Goal: Information Seeking & Learning: Learn about a topic

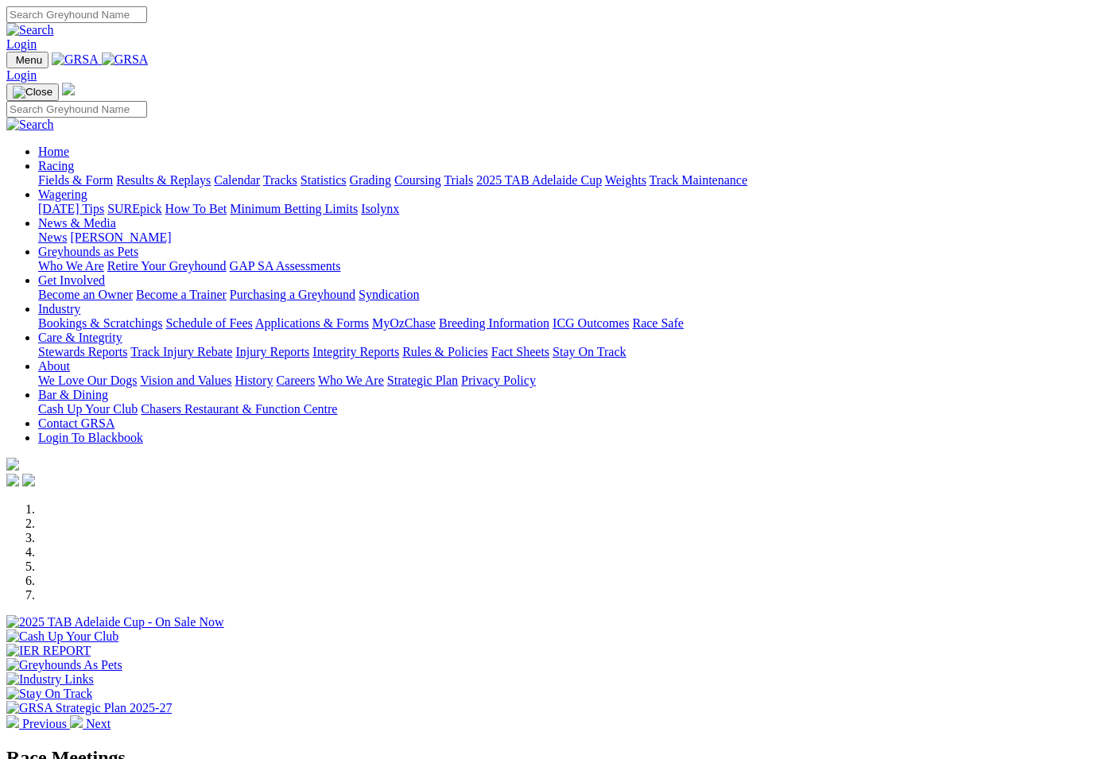
click at [74, 159] on link "Racing" at bounding box center [56, 166] width 36 height 14
click at [527, 630] on div at bounding box center [546, 630] width 1081 height 0
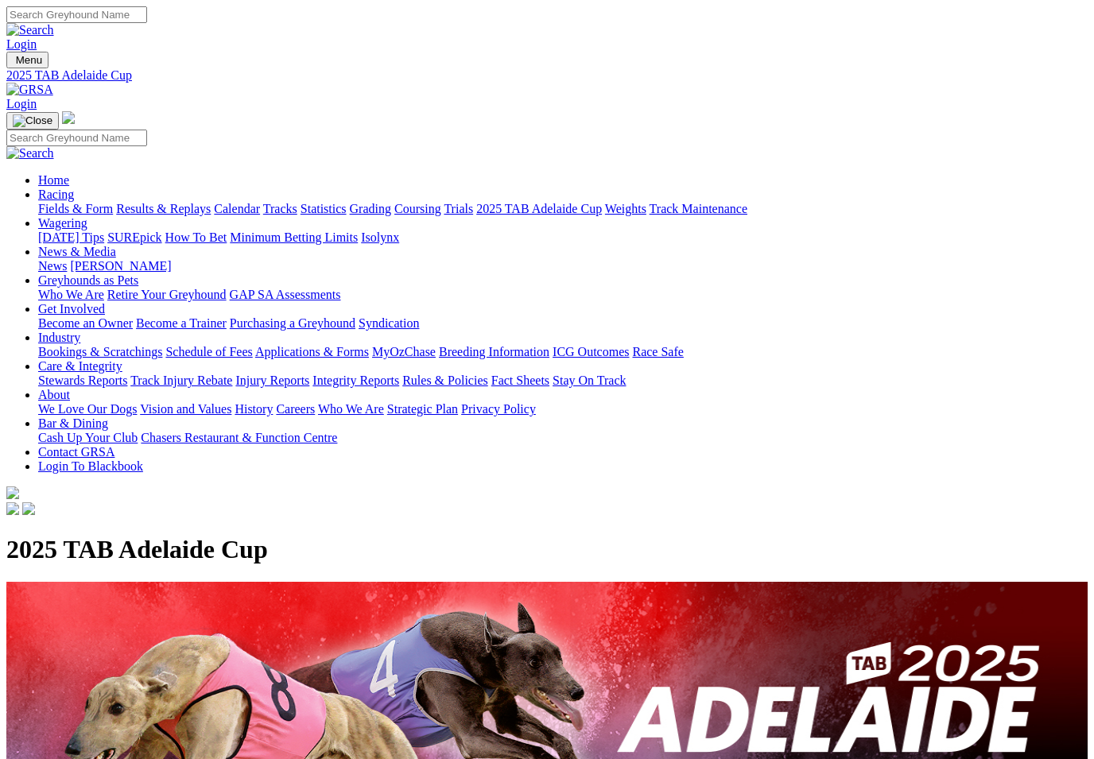
click at [347, 202] on link "Statistics" at bounding box center [323, 209] width 46 height 14
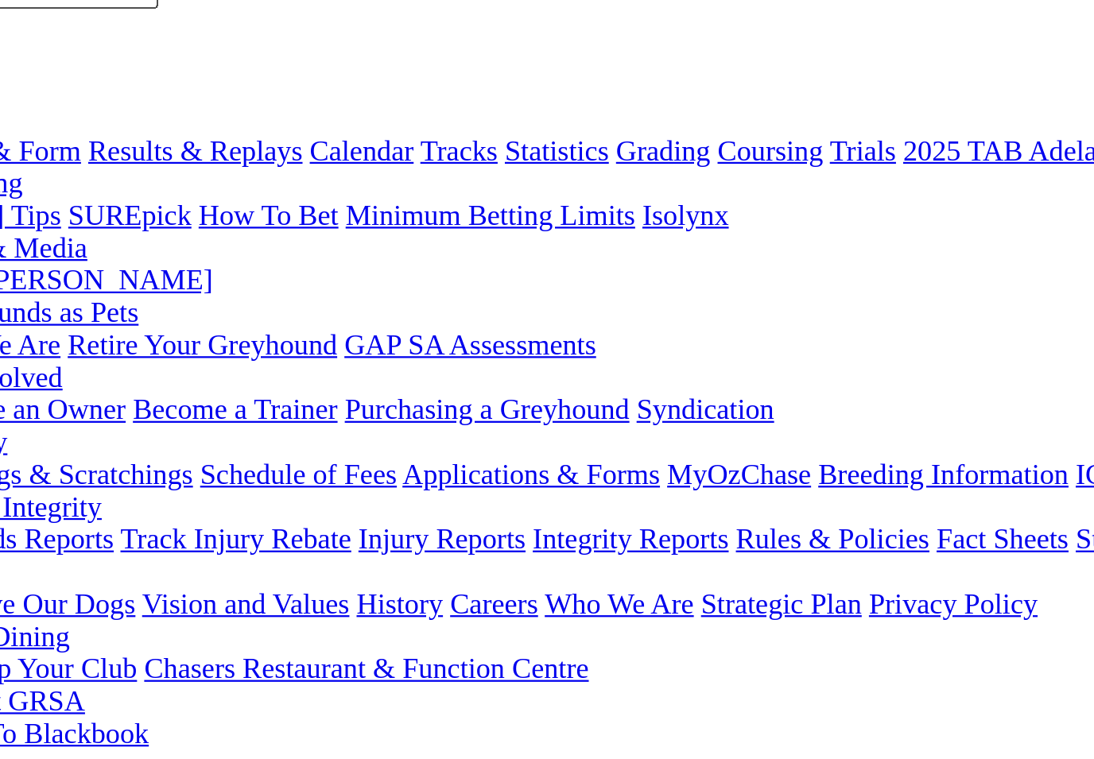
click at [94, 587] on input "Search by Greyhound name" at bounding box center [164, 595] width 141 height 17
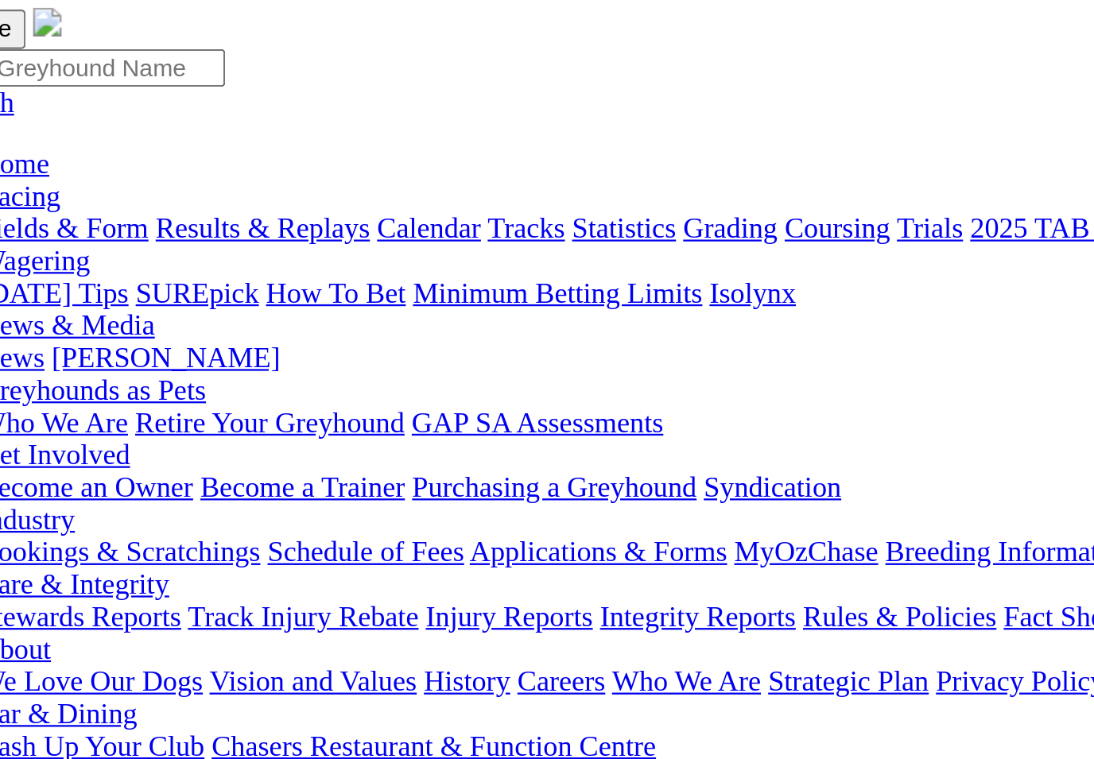
click at [111, 587] on input "Search by Greyhound name" at bounding box center [164, 595] width 141 height 17
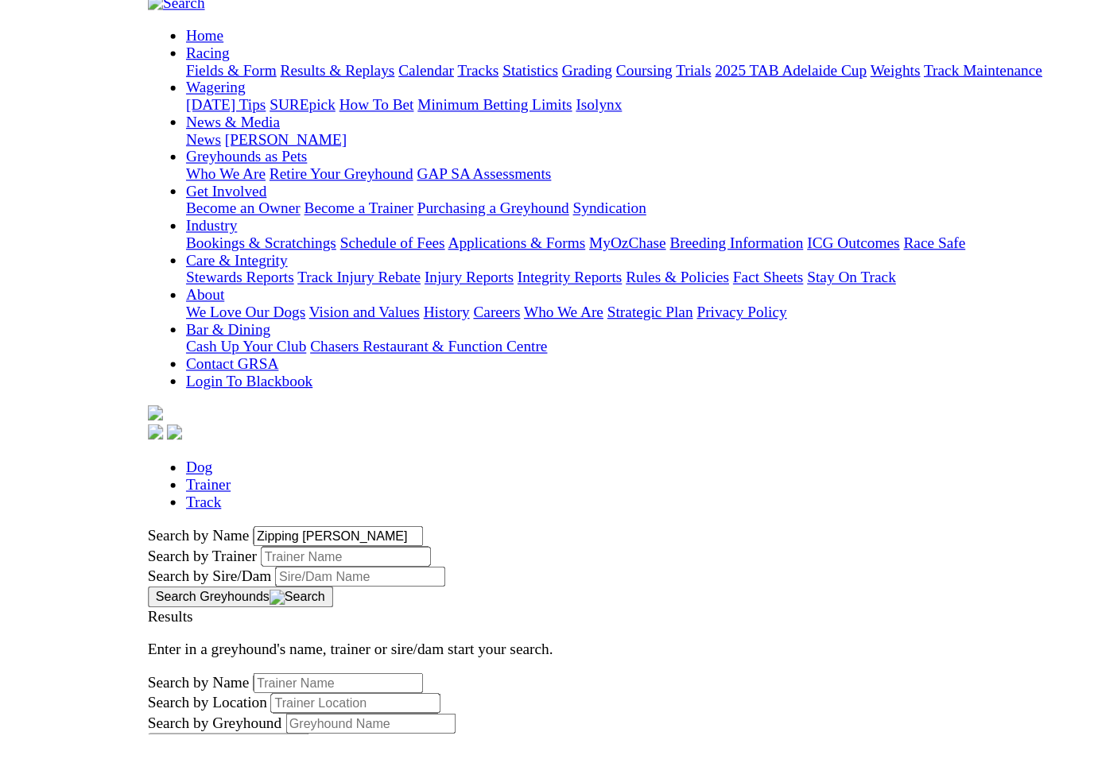
scroll to position [30, 0]
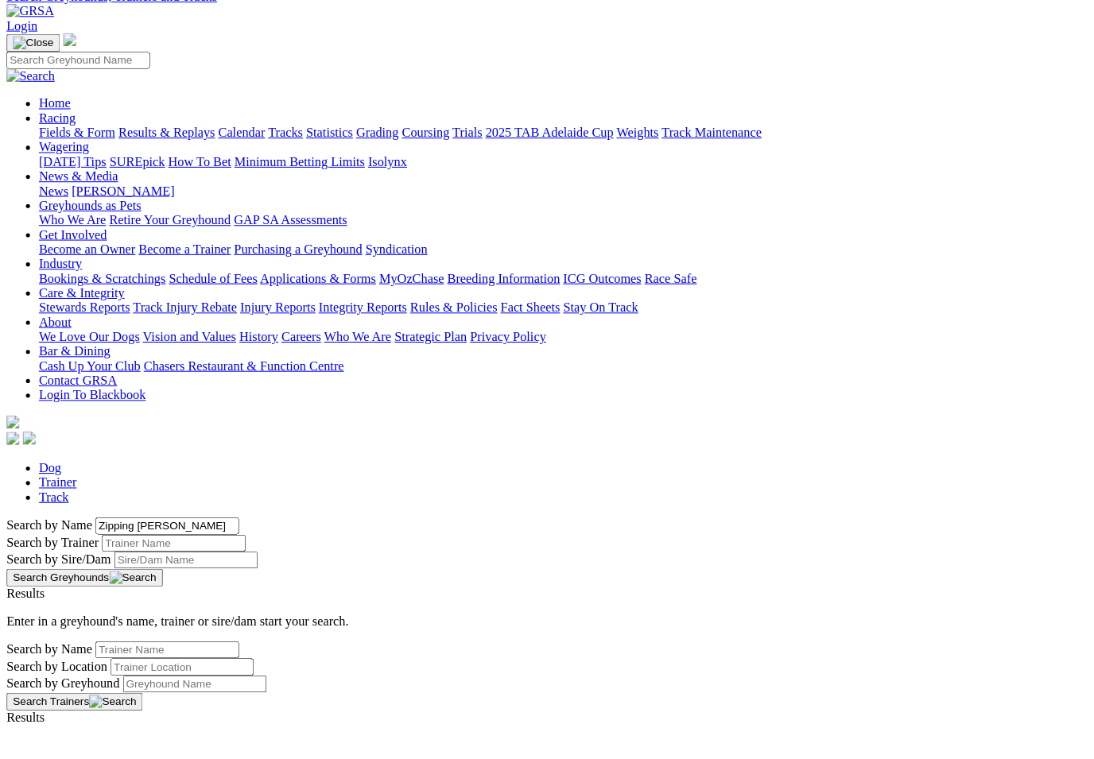
type input "Zipping snead"
click at [160, 606] on button "Search Greyhounds" at bounding box center [82, 614] width 153 height 17
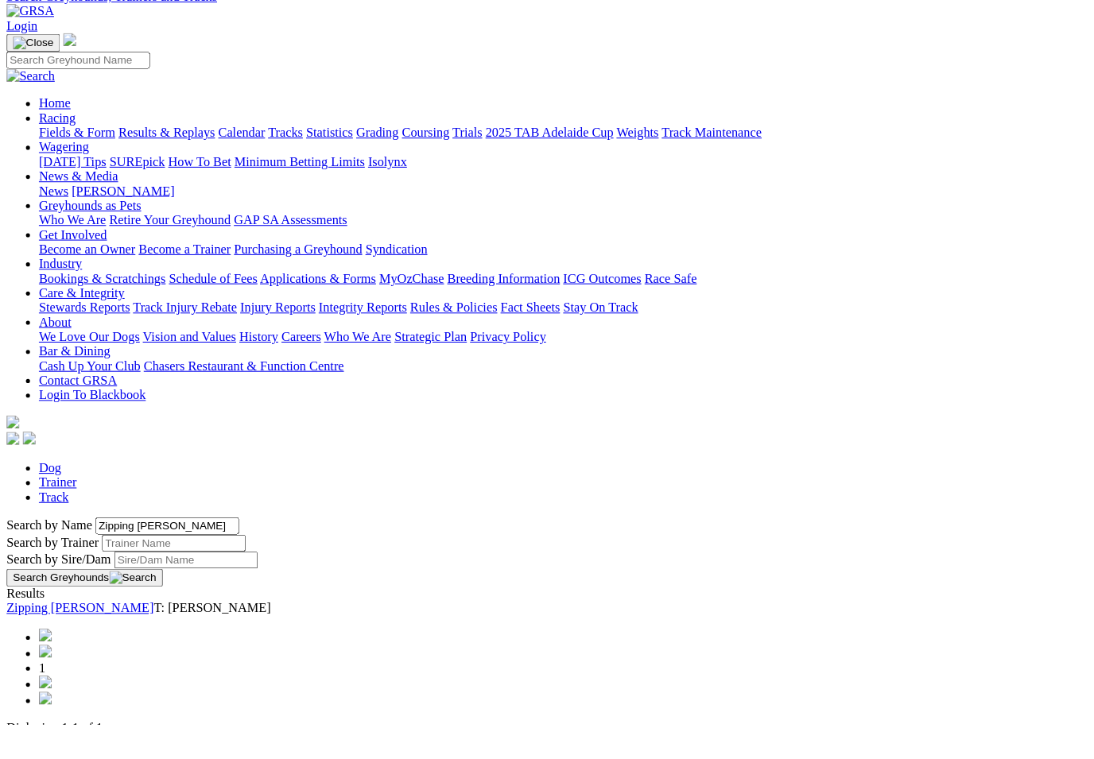
scroll to position [79, 0]
click at [149, 590] on link "Zipping Snead" at bounding box center [78, 597] width 145 height 14
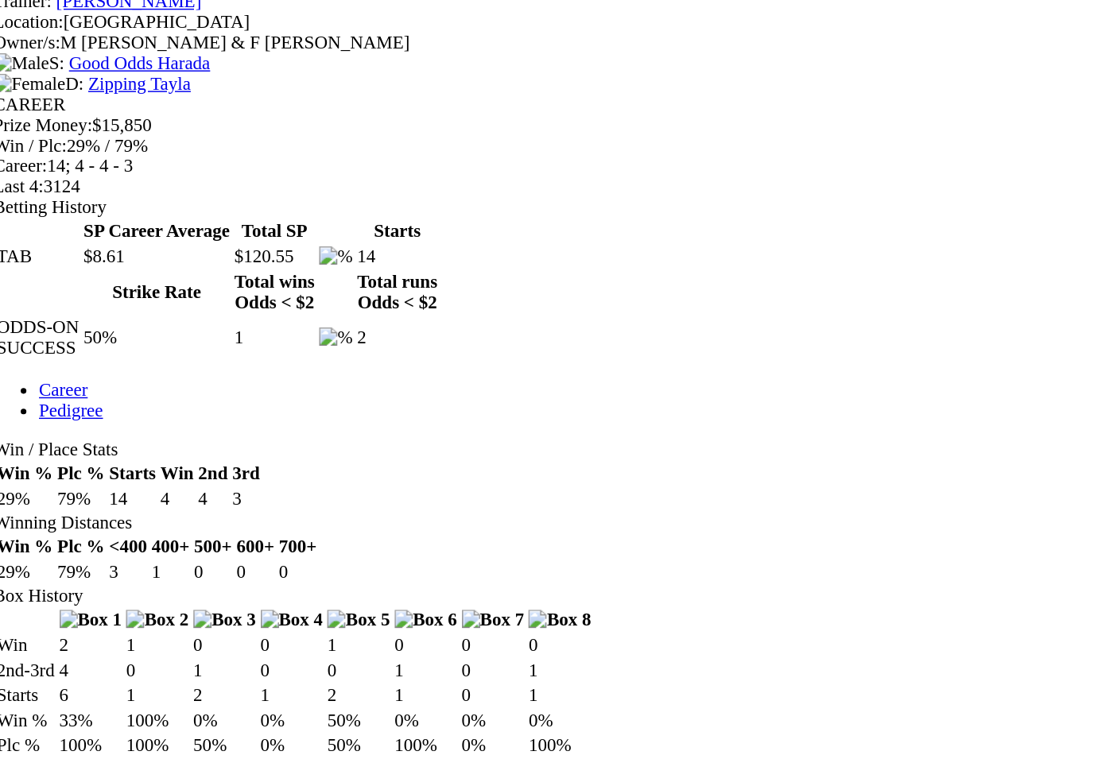
scroll to position [422, 0]
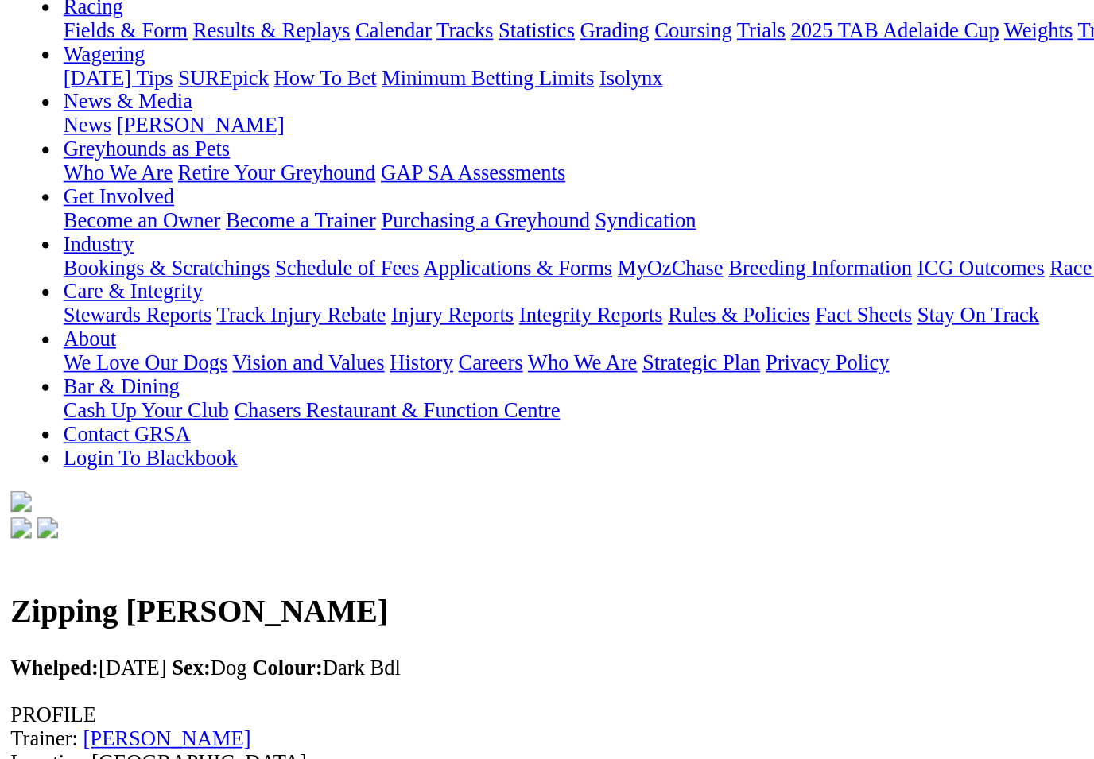
scroll to position [189, 0]
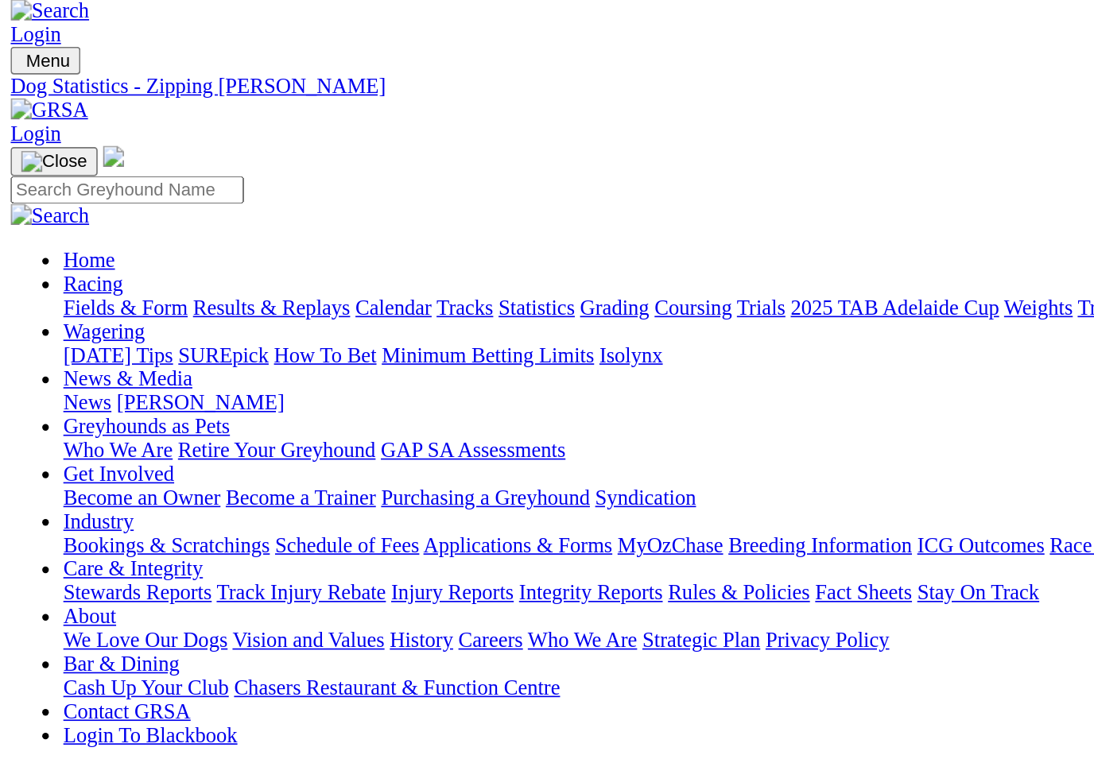
scroll to position [0, 0]
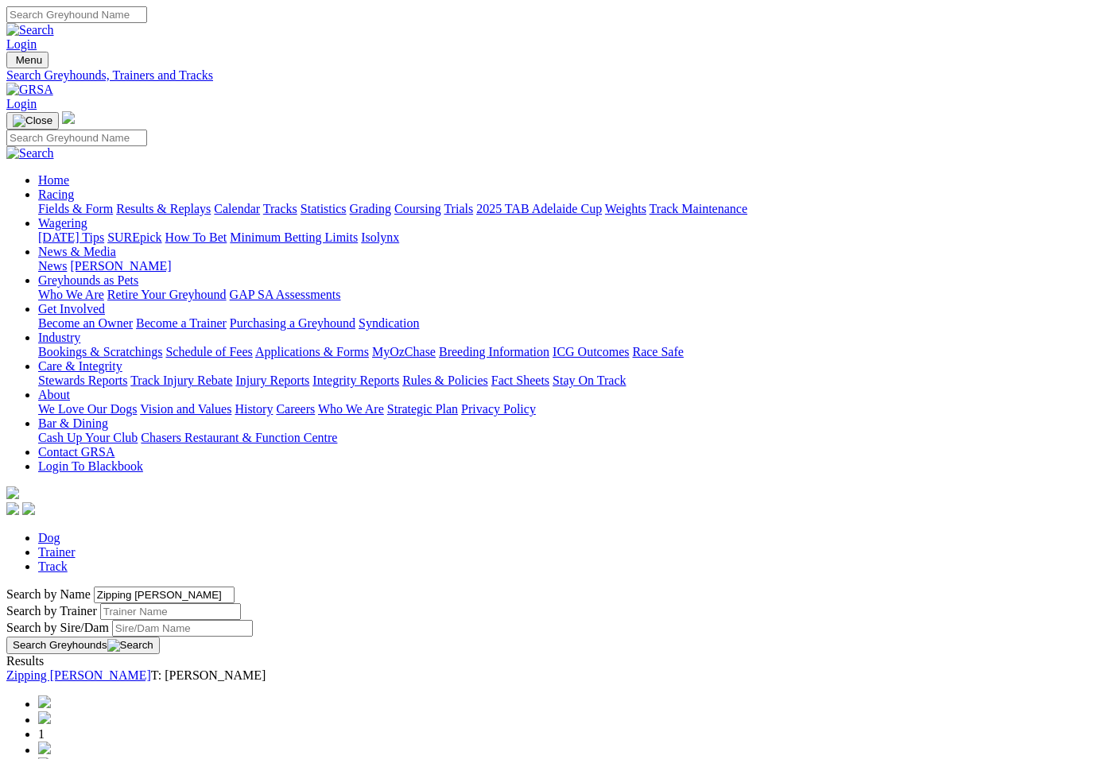
scroll to position [104, 0]
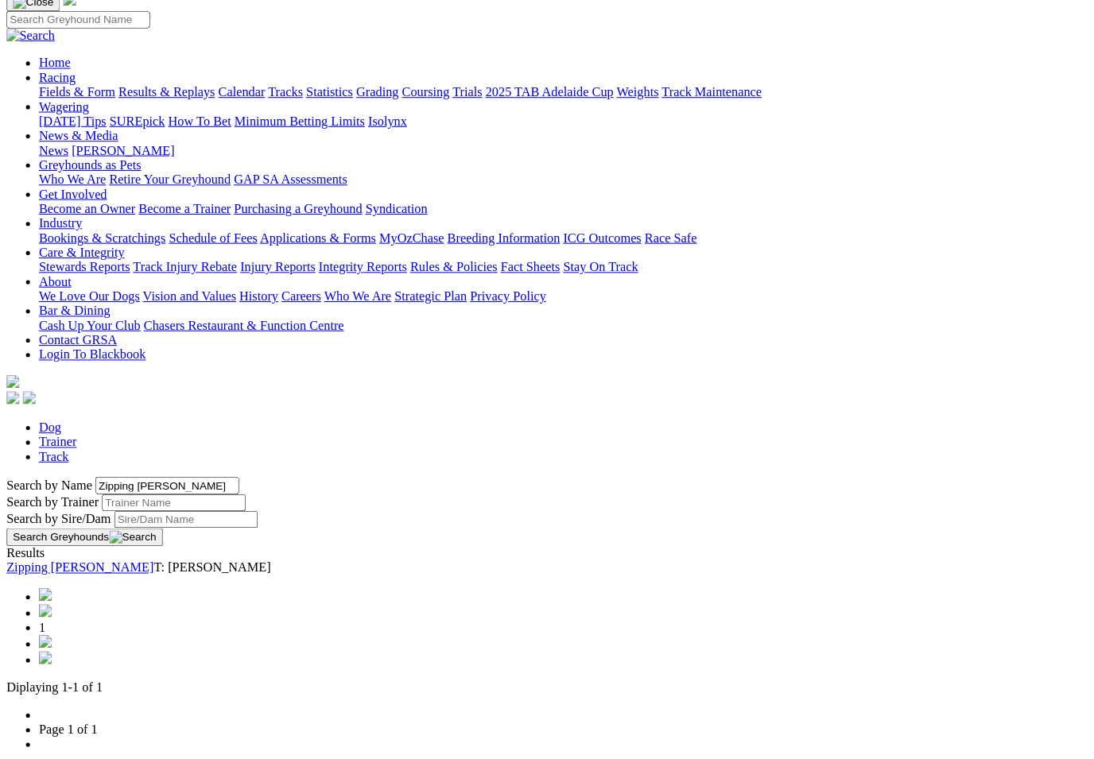
click at [137, 482] on input "Zipping snead" at bounding box center [164, 490] width 141 height 17
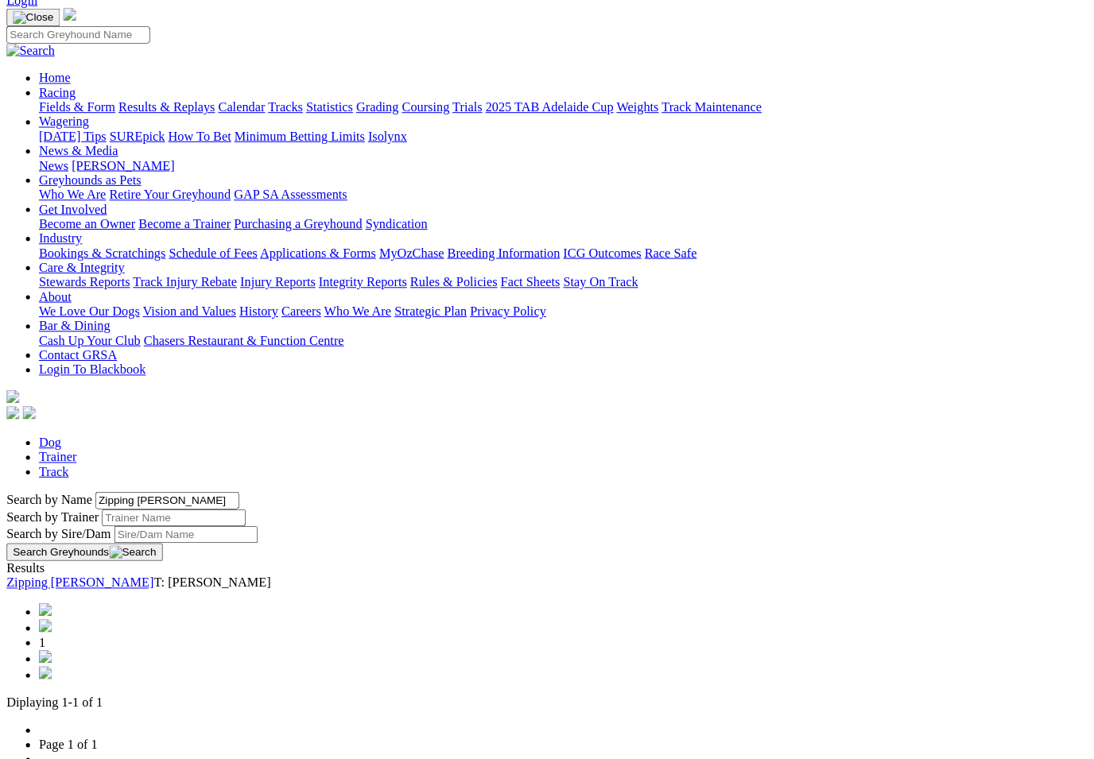
type input "Zipping hagen"
click at [160, 548] on button "Search Greyhounds" at bounding box center [82, 556] width 153 height 17
click at [145, 579] on link "Zipping Hagen" at bounding box center [78, 586] width 145 height 14
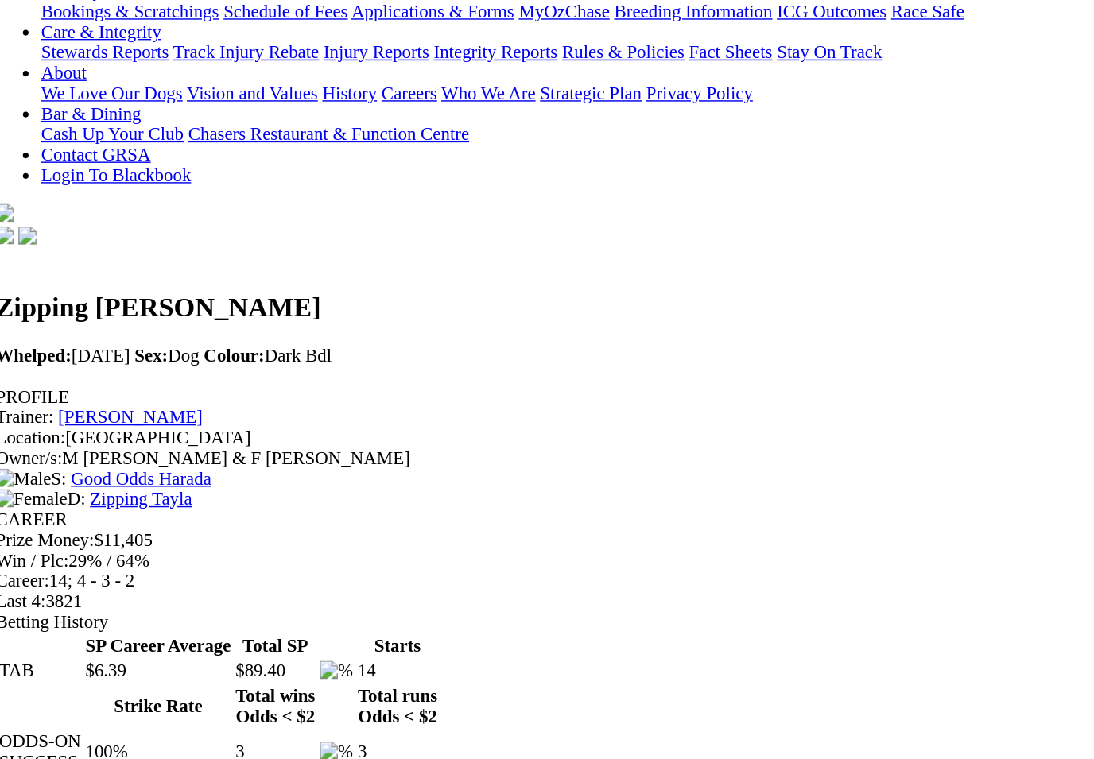
scroll to position [139, 0]
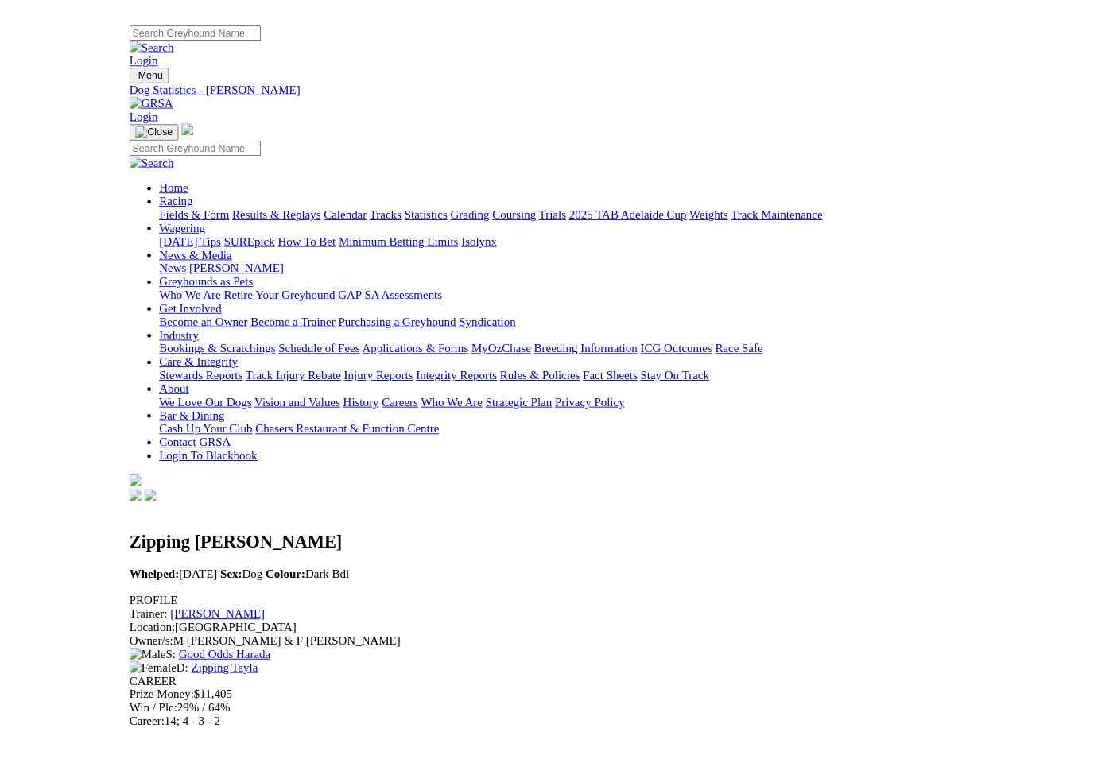
scroll to position [0, 2]
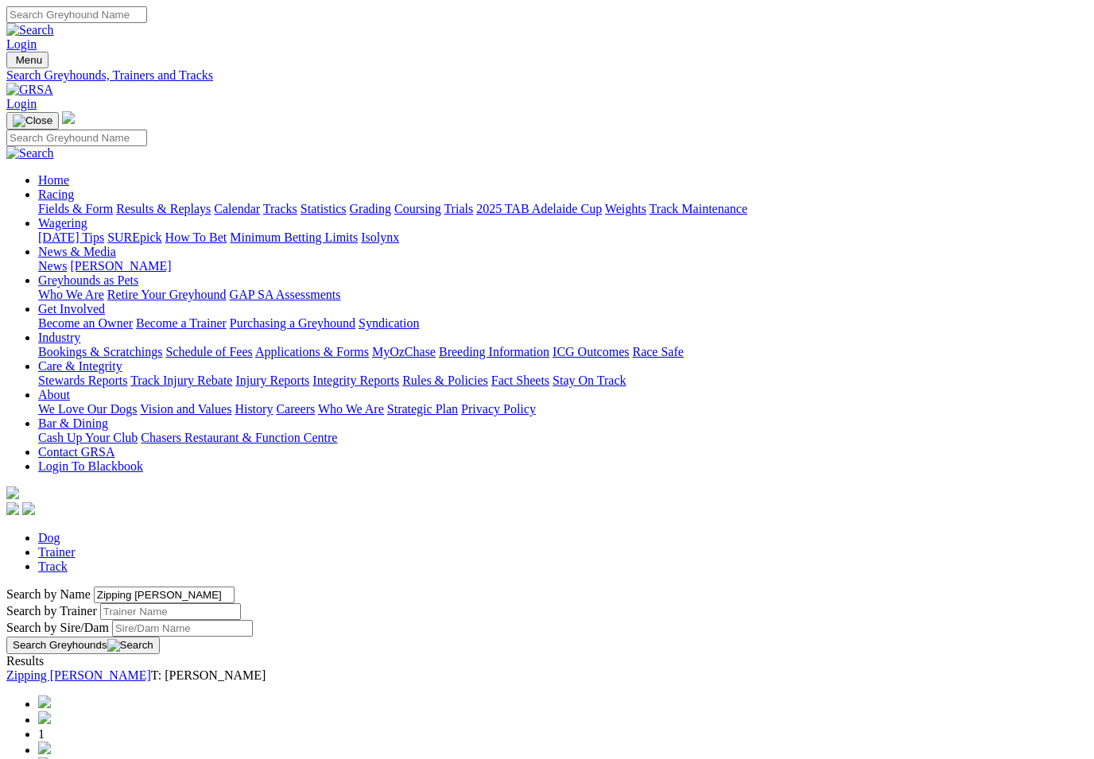
scroll to position [104, 0]
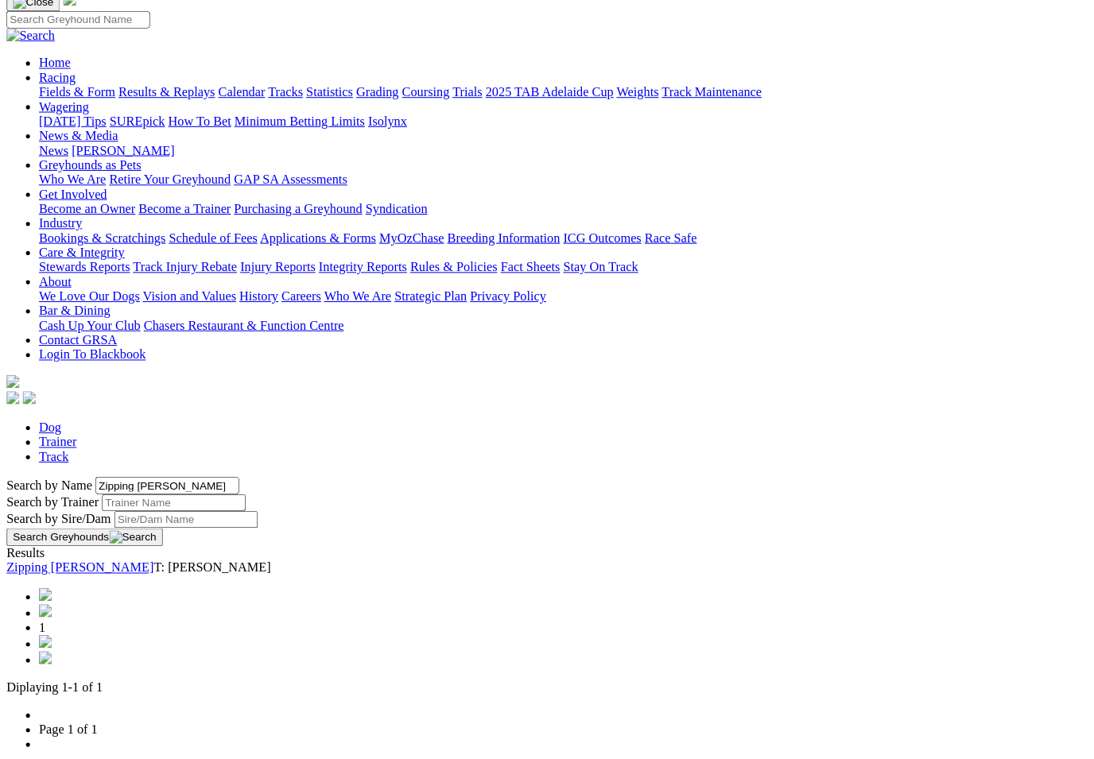
scroll to position [90, 0]
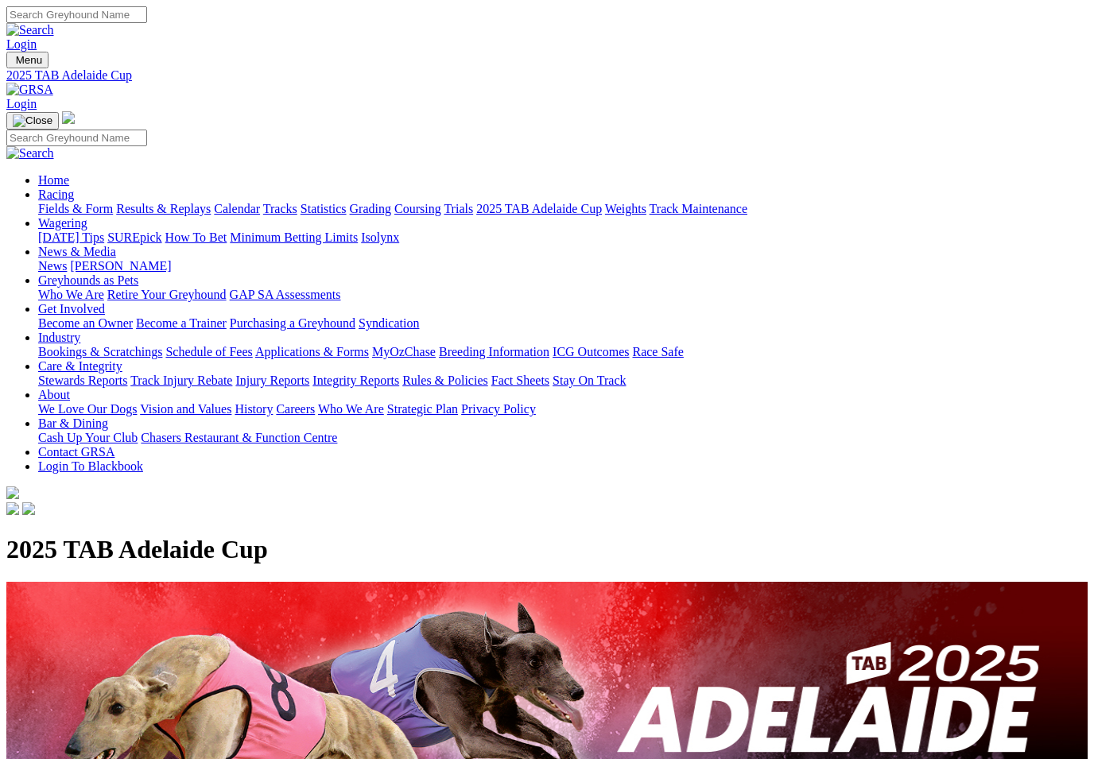
click at [68, 202] on link "Fields & Form" at bounding box center [75, 209] width 75 height 14
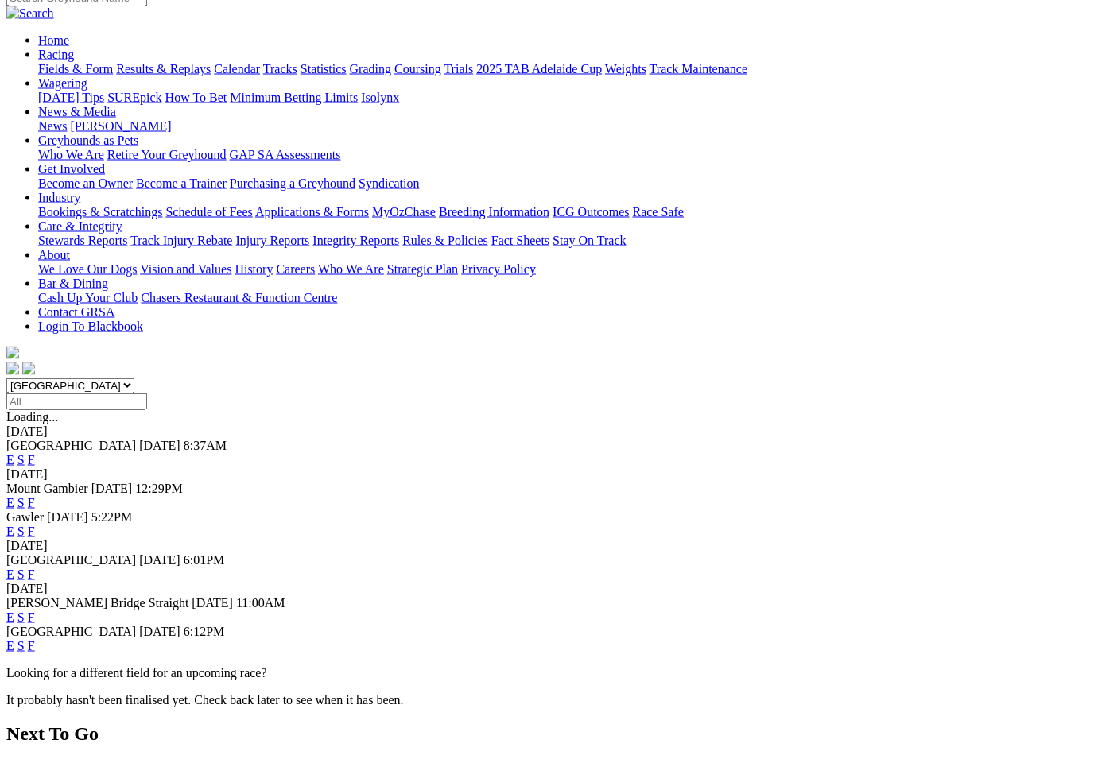
scroll to position [141, 0]
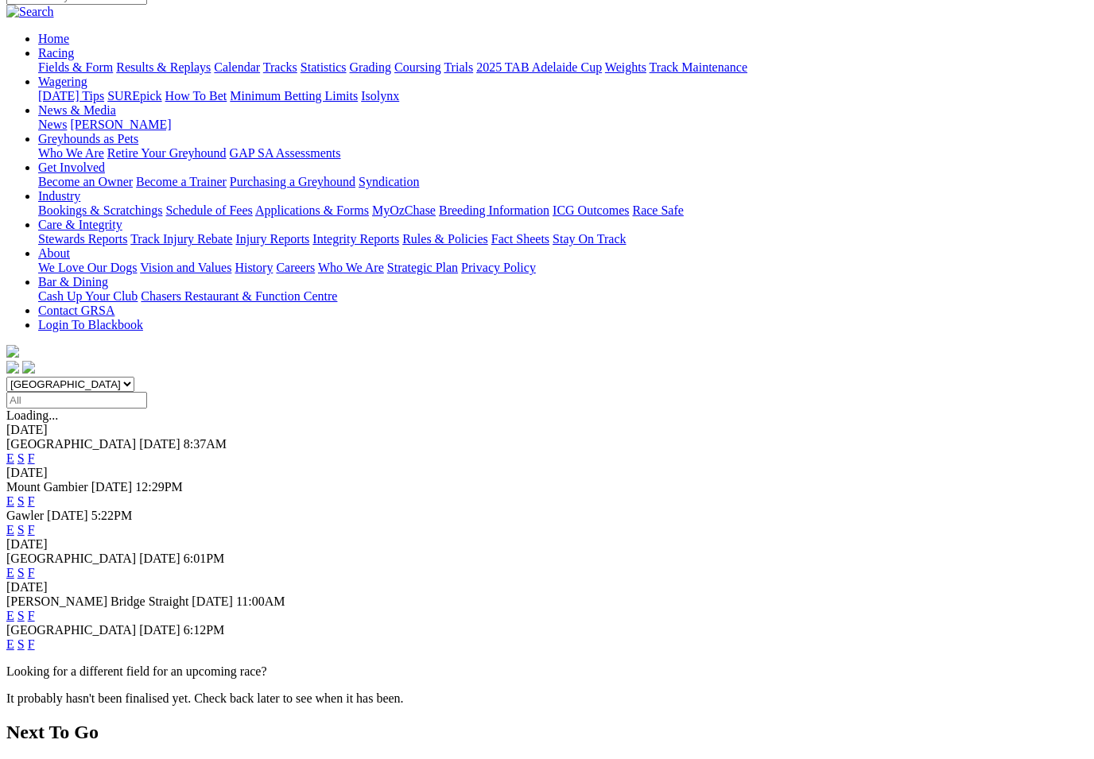
click at [35, 609] on link "F" at bounding box center [31, 616] width 7 height 14
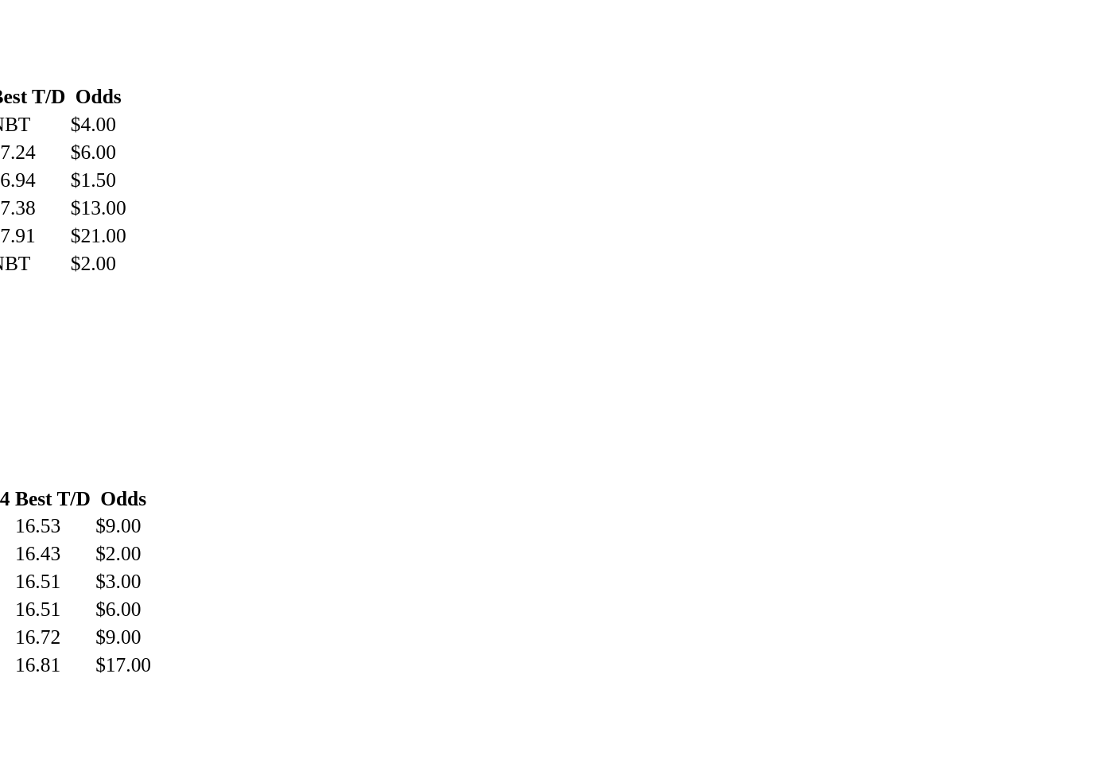
scroll to position [657, 43]
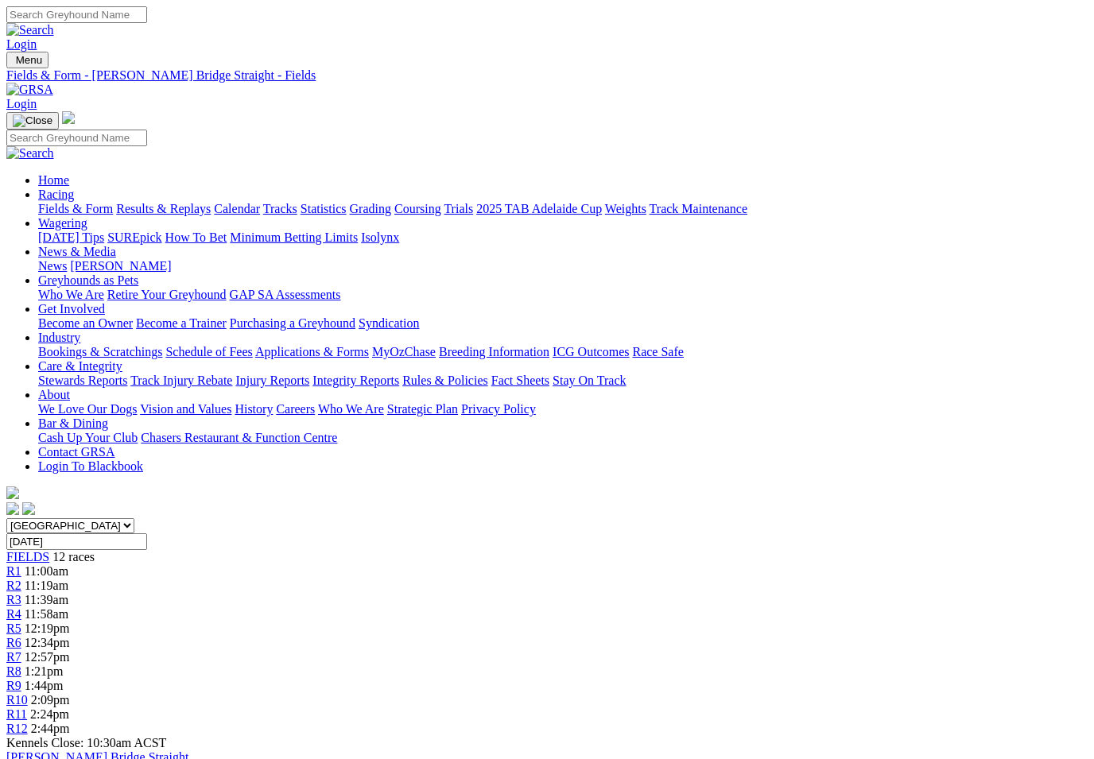
scroll to position [0, 96]
click at [122, 359] on link "Care & Integrity" at bounding box center [80, 366] width 84 height 14
click at [399, 374] on link "Integrity Reports" at bounding box center [355, 381] width 87 height 14
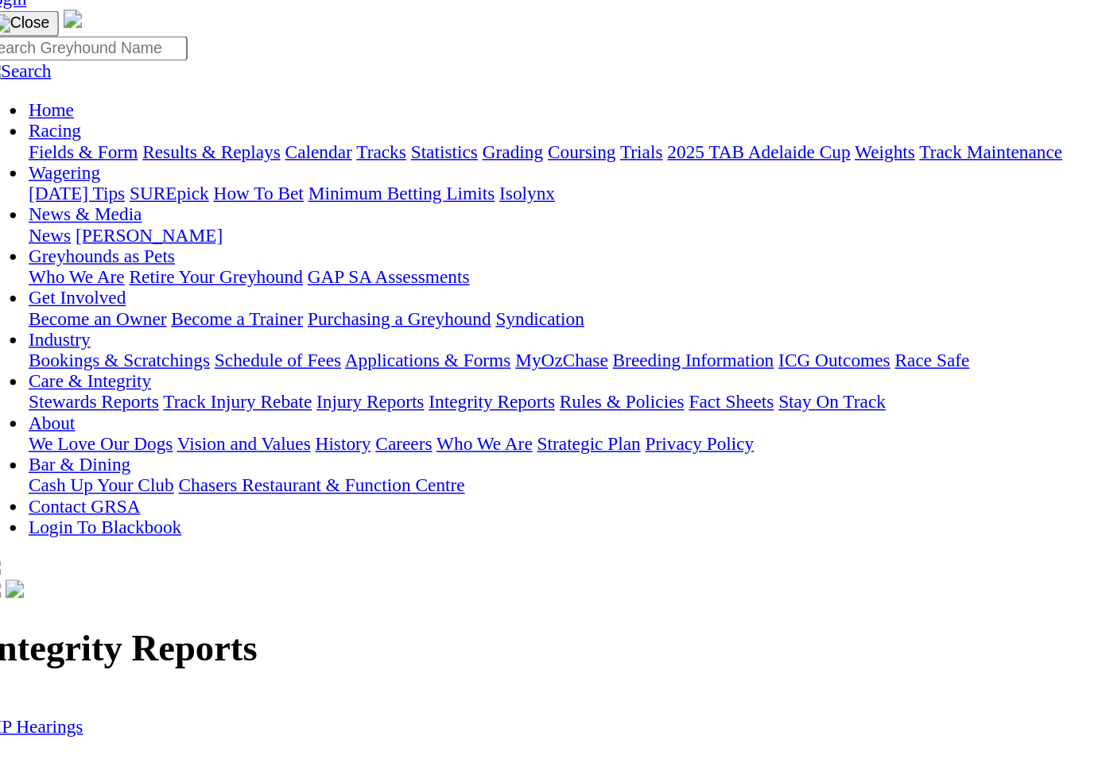
click at [41, 596] on link "IHP Hearings" at bounding box center [40, 603] width 69 height 14
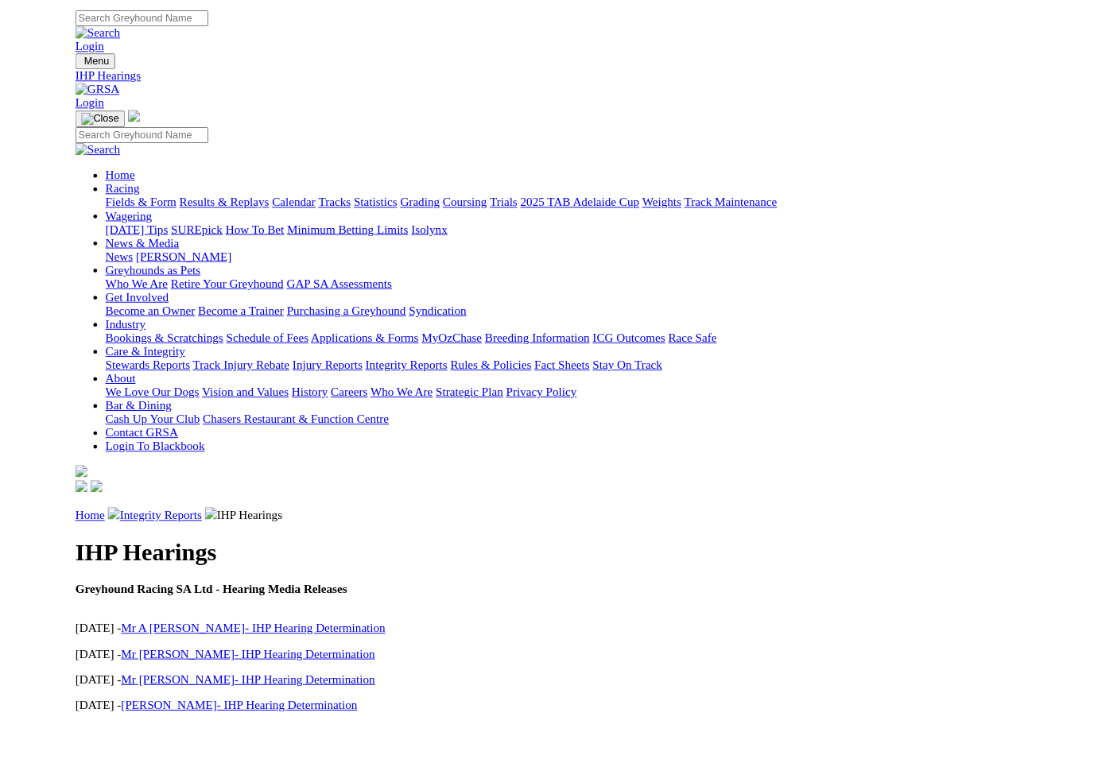
scroll to position [0, 3]
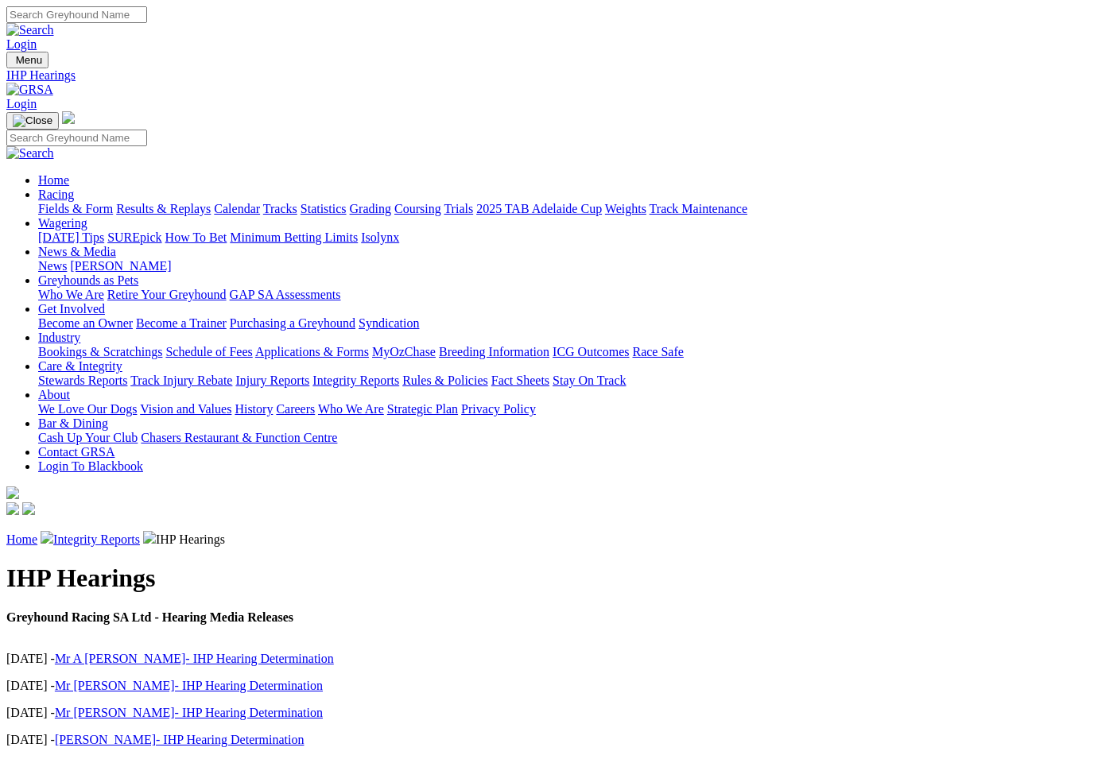
click at [134, 533] on link "Integrity Reports" at bounding box center [96, 540] width 87 height 14
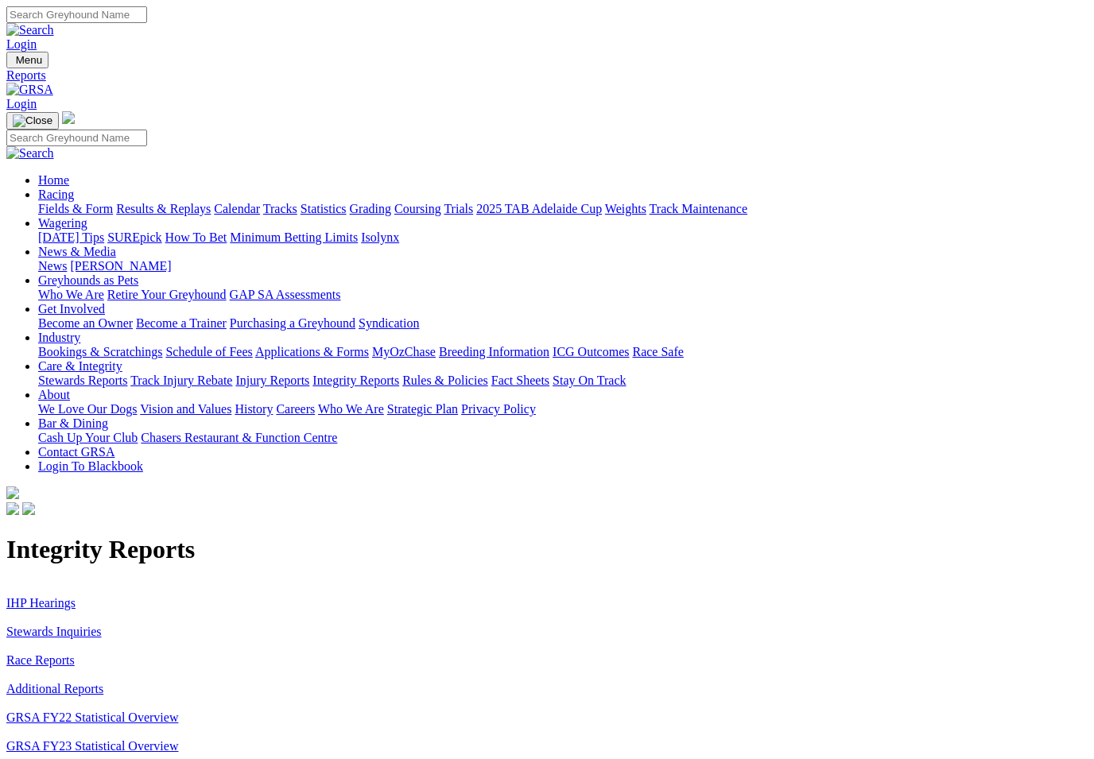
click at [91, 625] on link "Stewards Inquiries" at bounding box center [53, 632] width 95 height 14
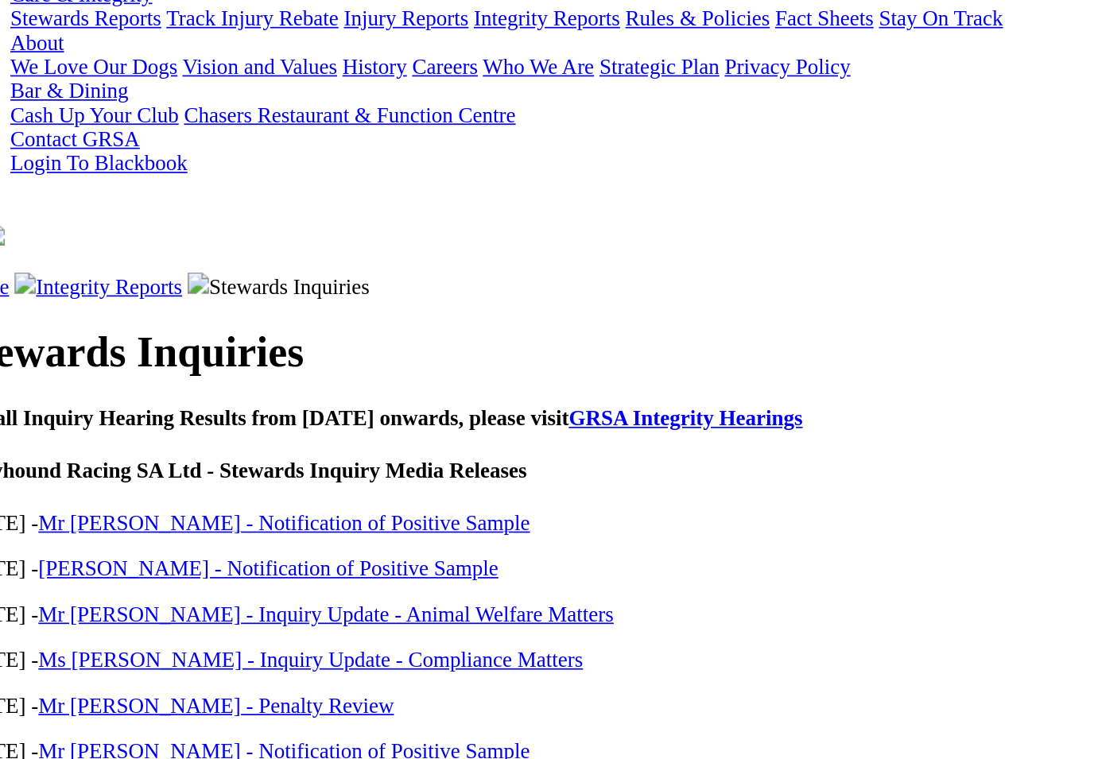
scroll to position [76, 0]
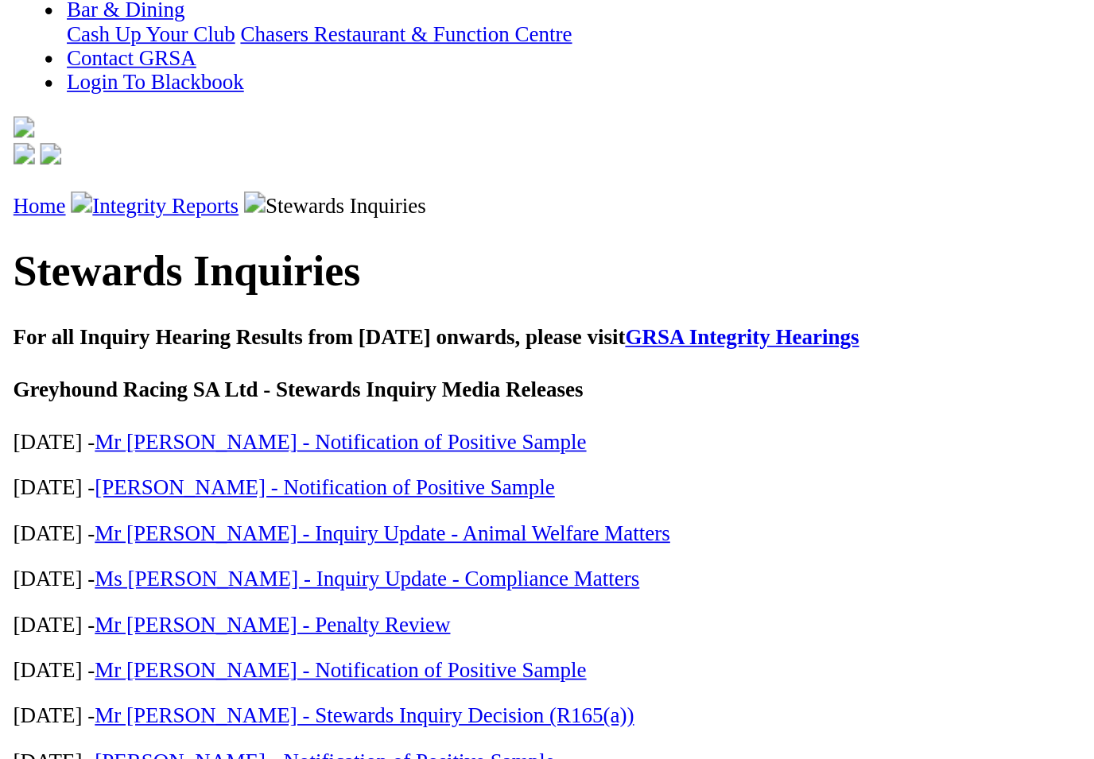
scroll to position [133, 0]
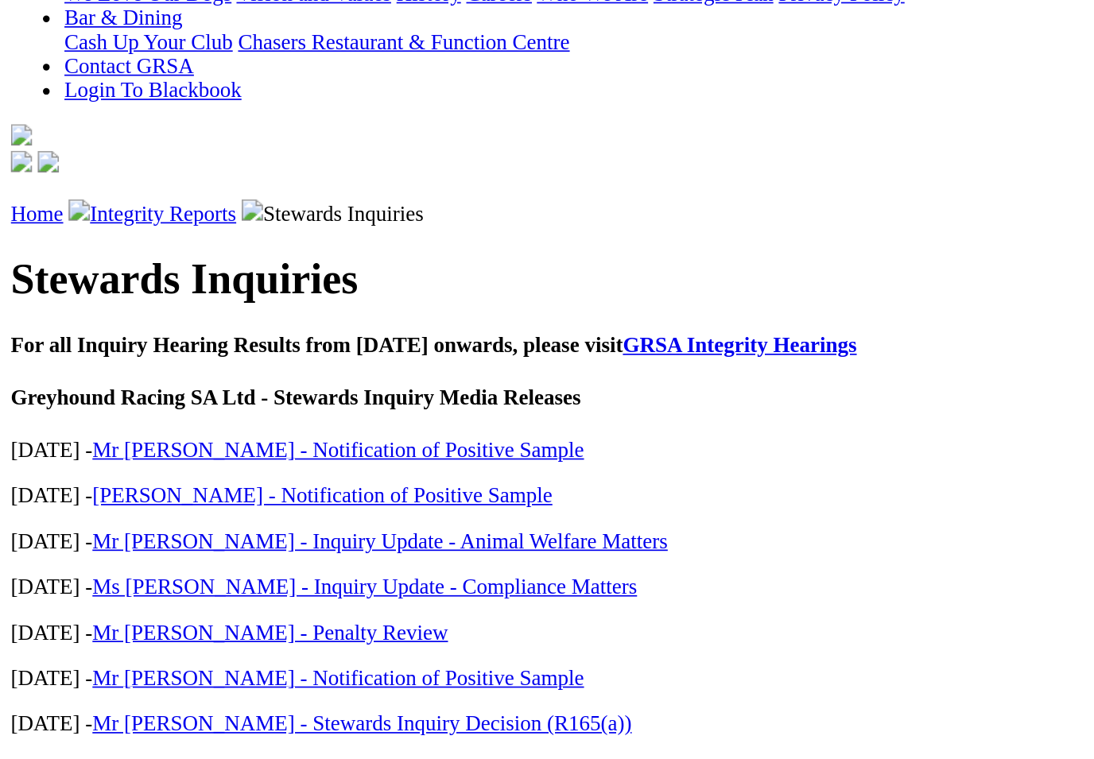
click at [165, 756] on link "[PERSON_NAME] - Stewards' Inquiry Determination (L131/131A) - [PERSON_NAME] Hig…" at bounding box center [310, 763] width 510 height 14
